Goal: Check status: Check status

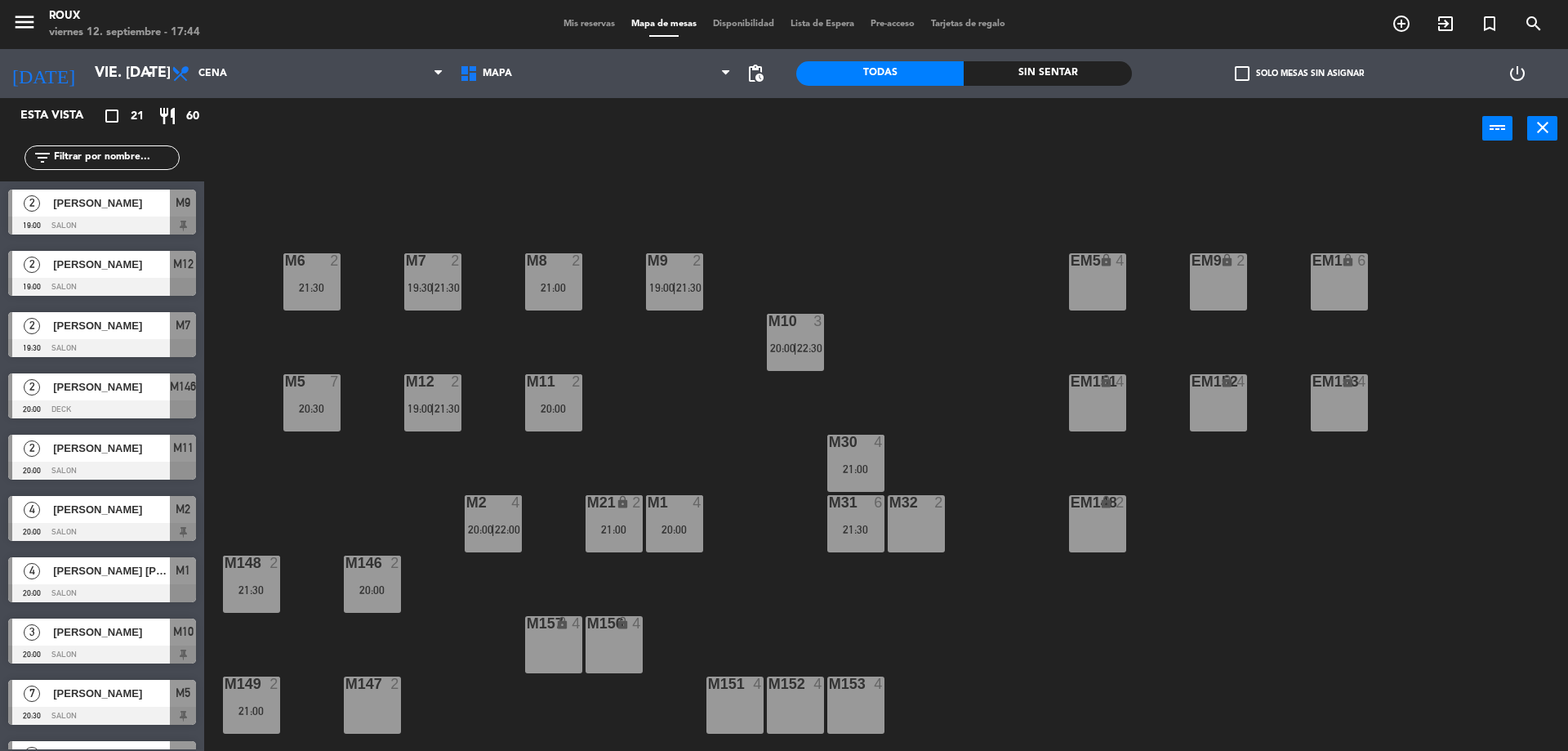
scroll to position [82, 0]
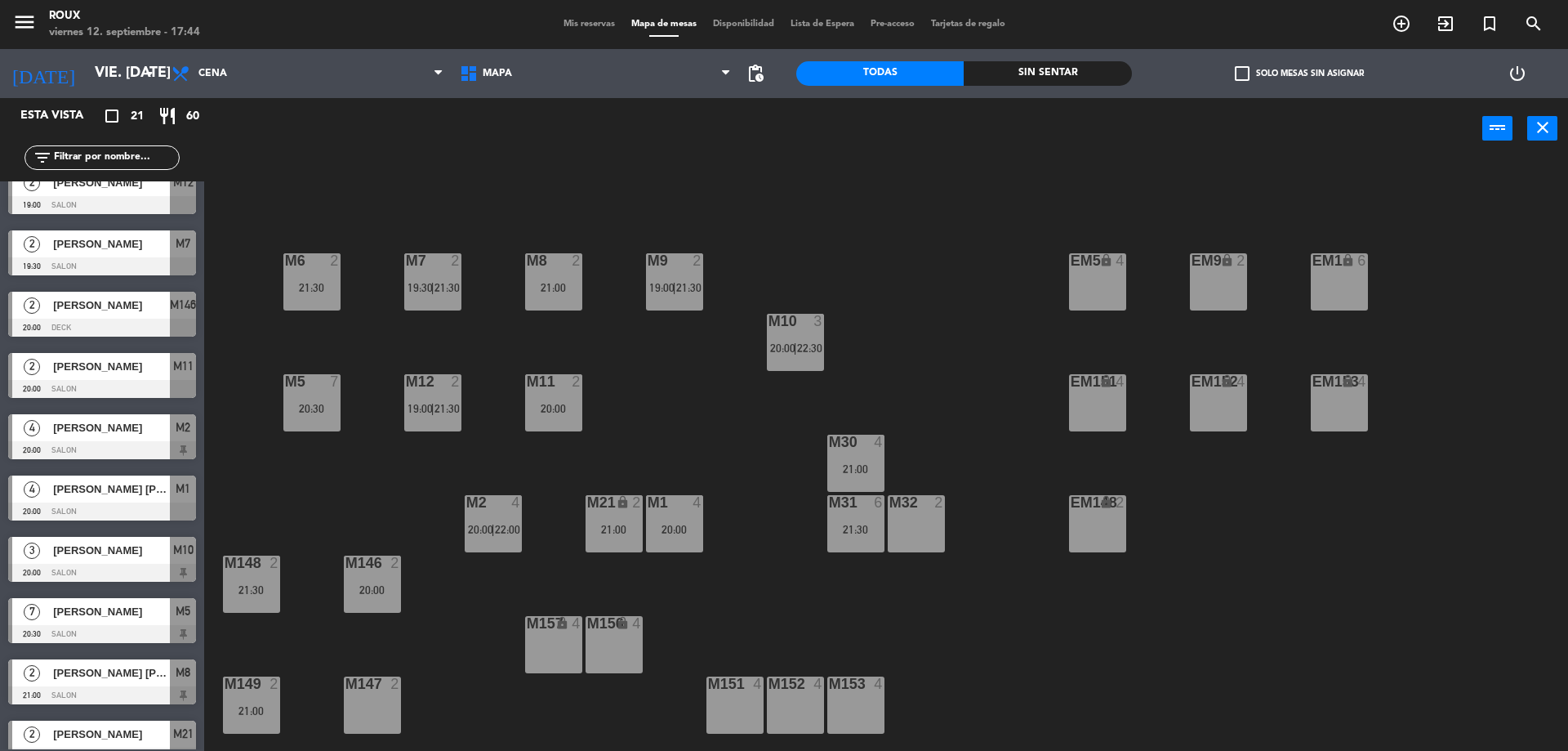
click at [88, 558] on span "[PERSON_NAME]" at bounding box center [110, 551] width 116 height 18
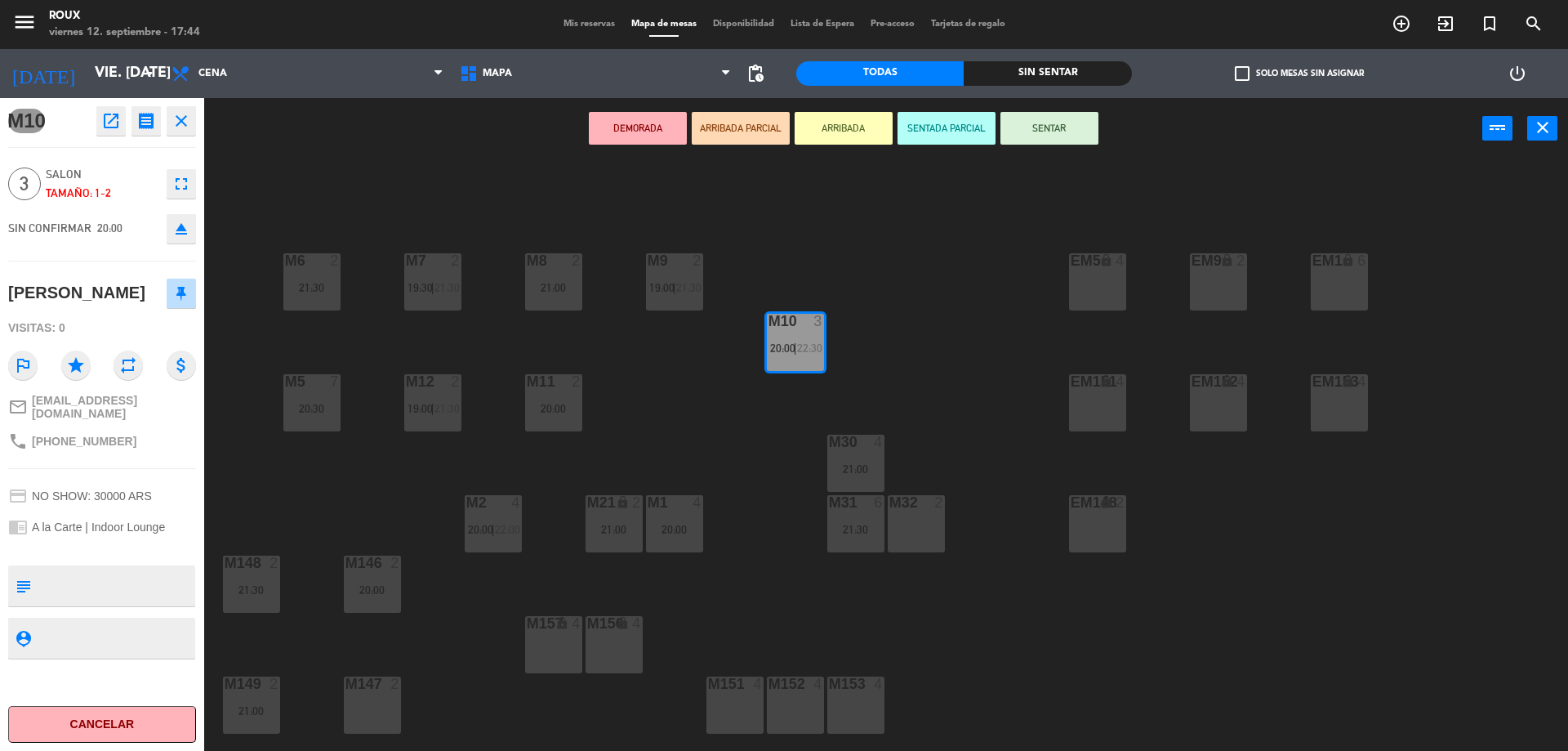
click at [568, 26] on span "Mis reservas" at bounding box center [588, 23] width 67 height 9
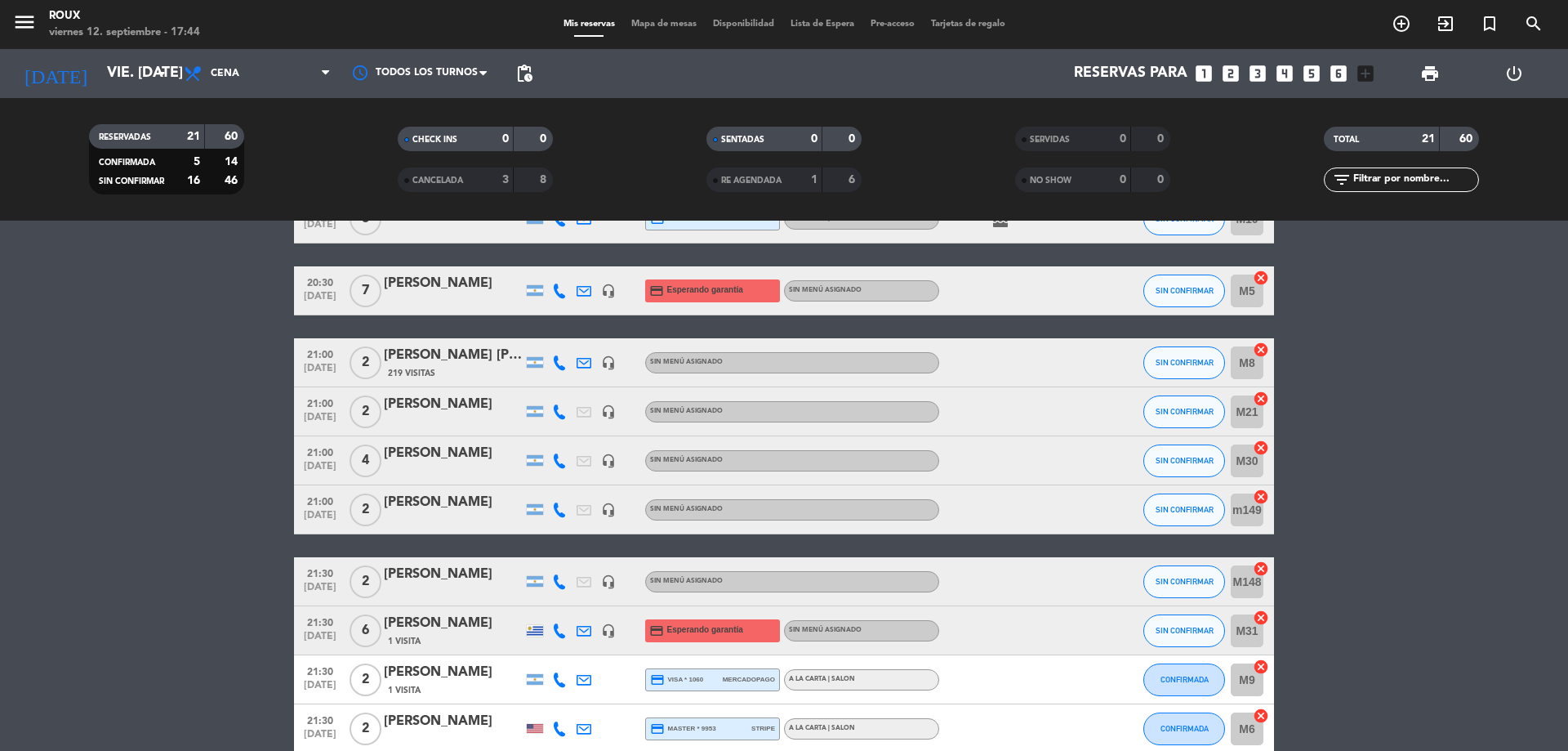
scroll to position [327, 0]
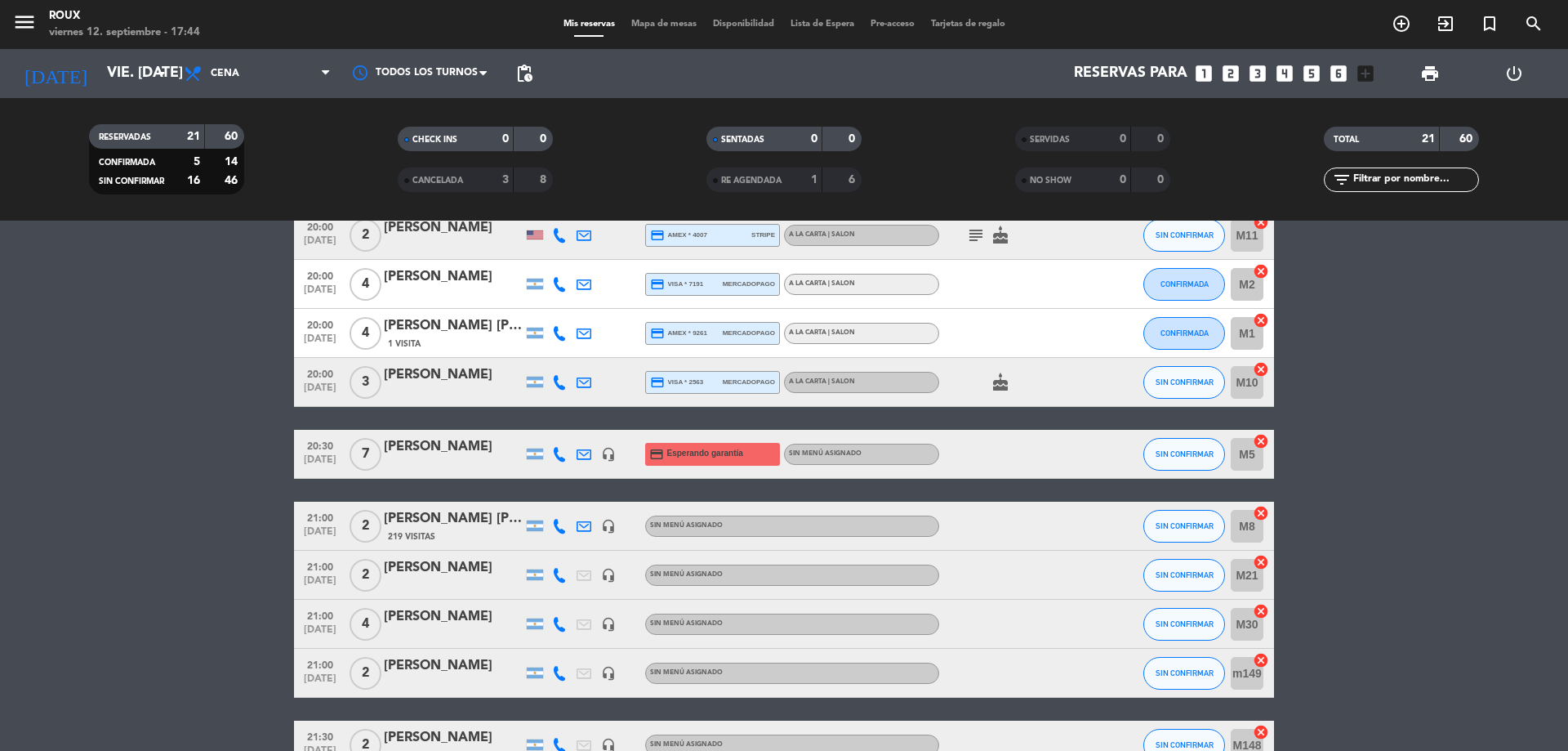
click at [998, 379] on icon "cake" at bounding box center [1000, 382] width 20 height 20
click at [1000, 392] on div "cake CUMPLEAÑOS" at bounding box center [1013, 381] width 147 height 48
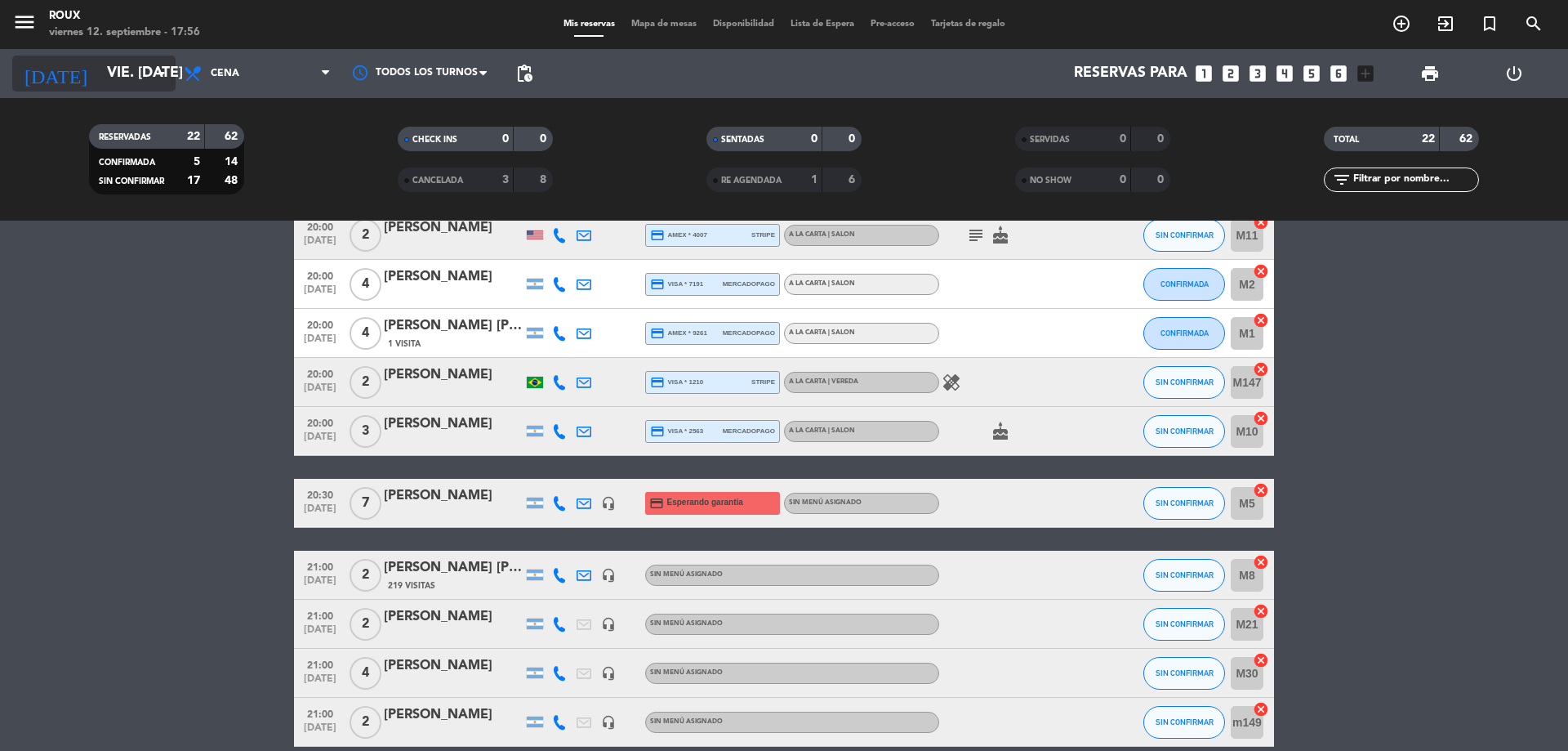
click at [156, 68] on icon "arrow_drop_down" at bounding box center [161, 73] width 20 height 20
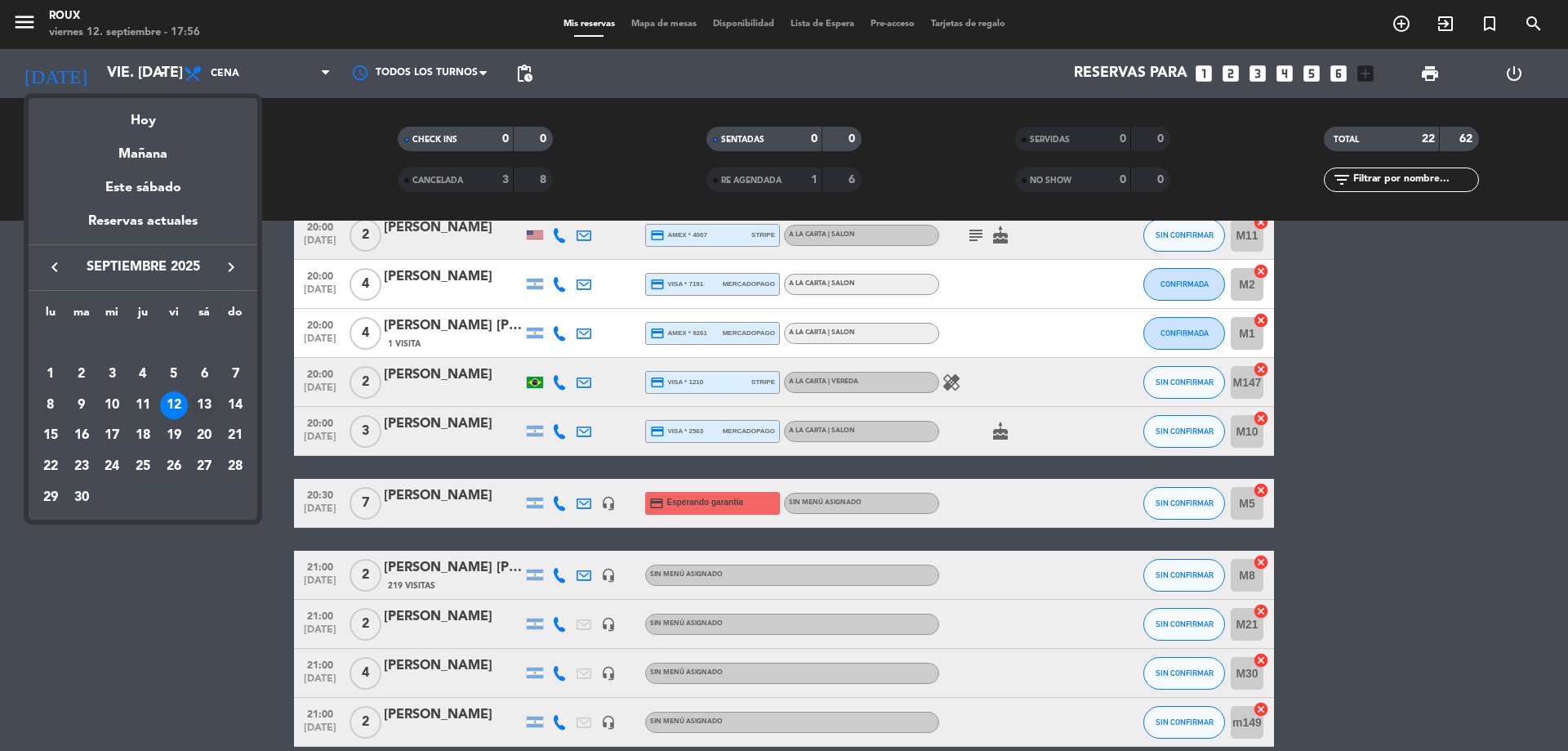
click at [210, 404] on div "13" at bounding box center [204, 405] width 27 height 27
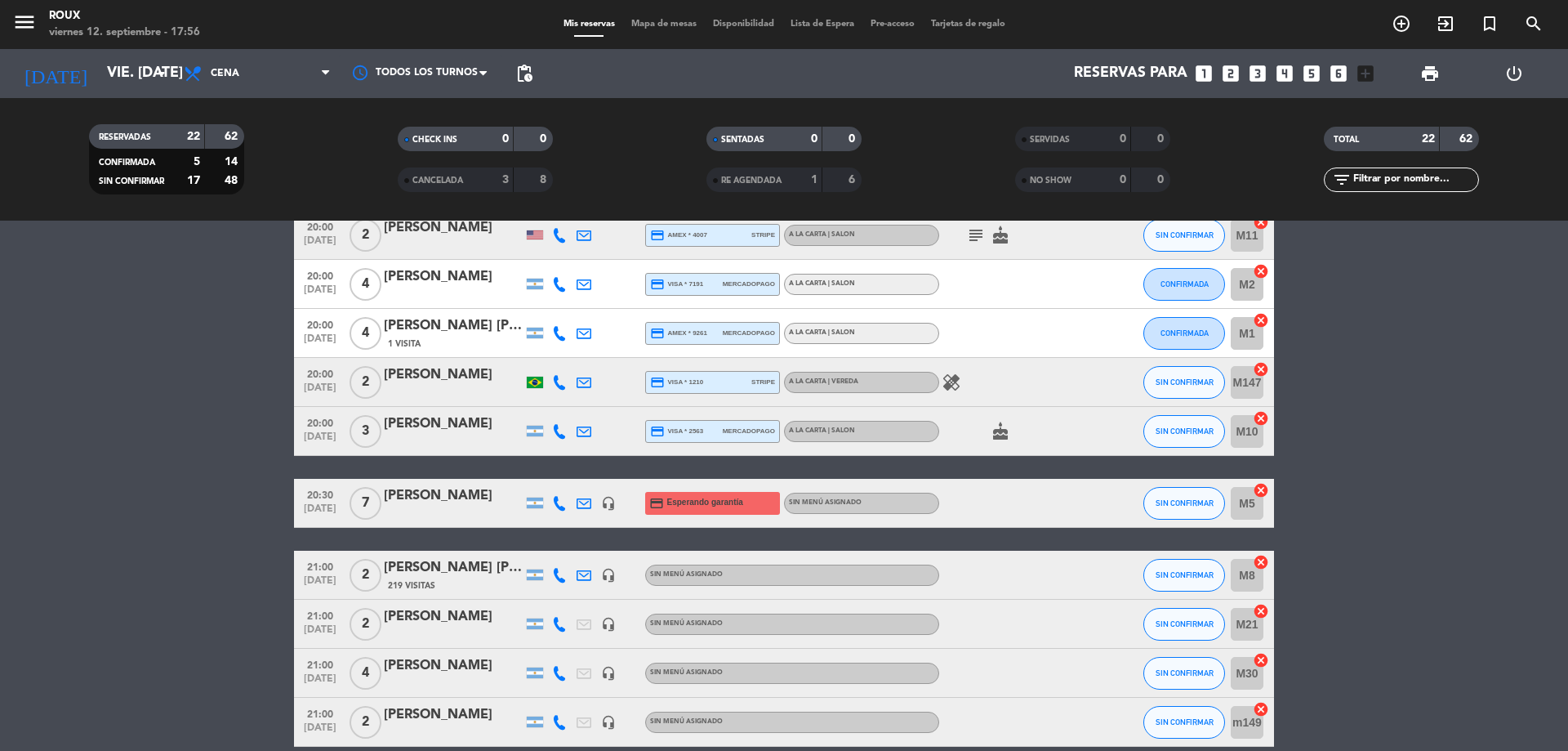
type input "sáb. [DATE]"
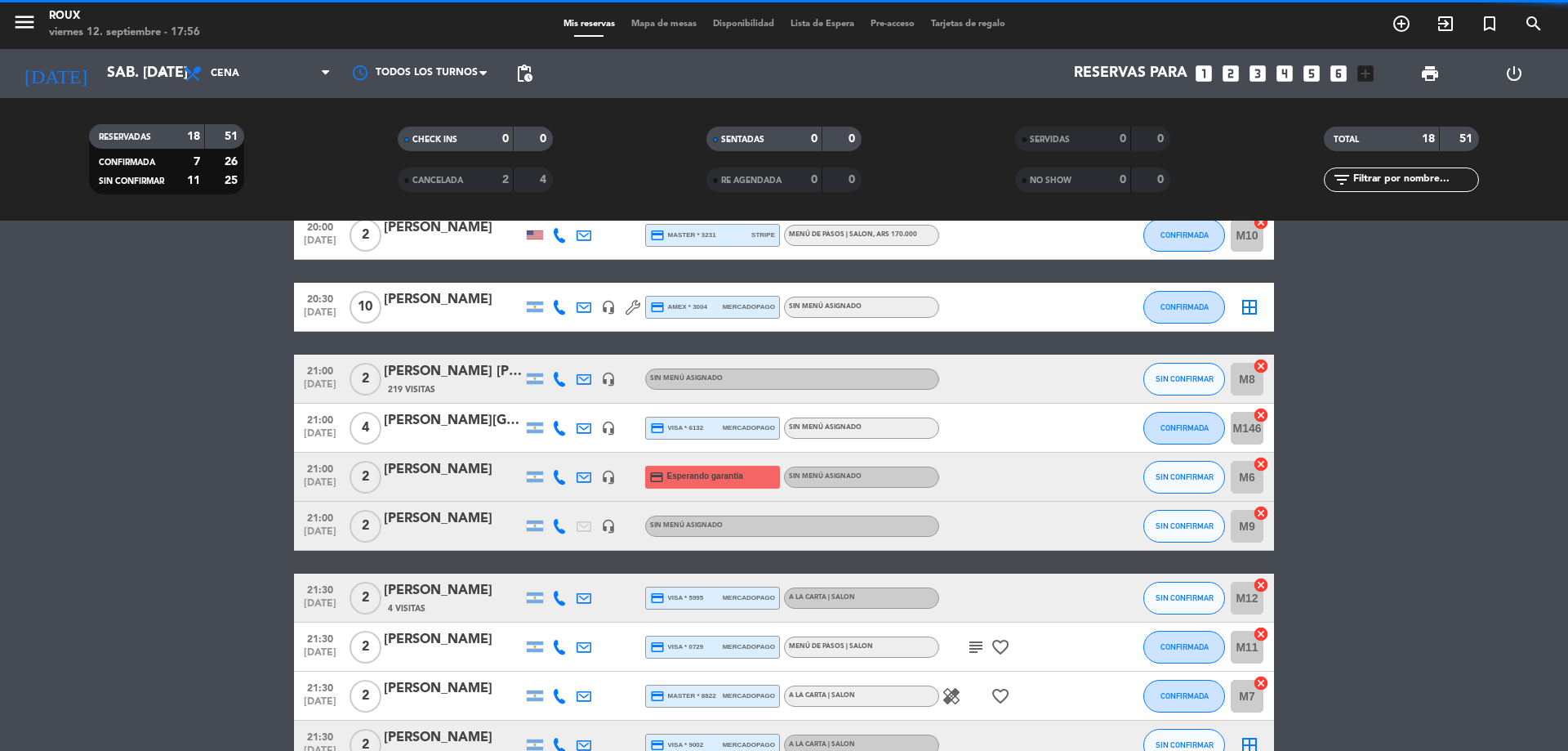
click at [656, 26] on span "Mapa de mesas" at bounding box center [664, 23] width 82 height 9
